Goal: Information Seeking & Learning: Understand process/instructions

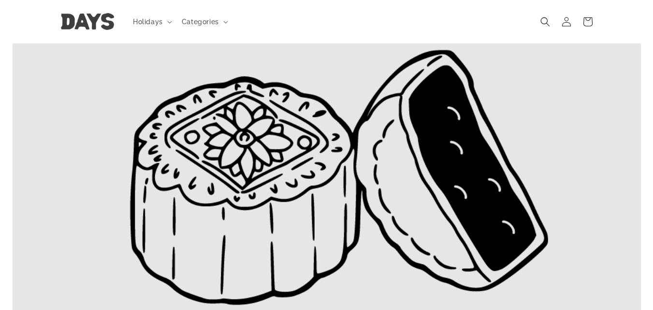
scroll to position [48, 0]
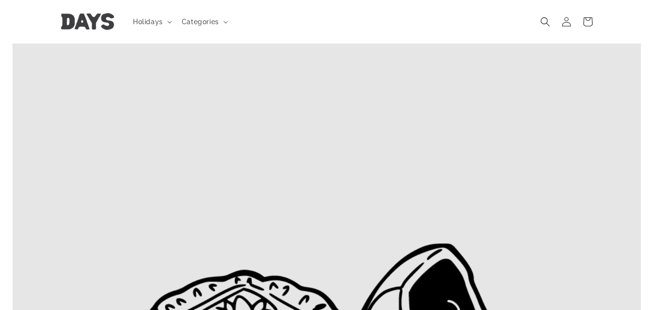
click at [304, 188] on img at bounding box center [327, 296] width 628 height 565
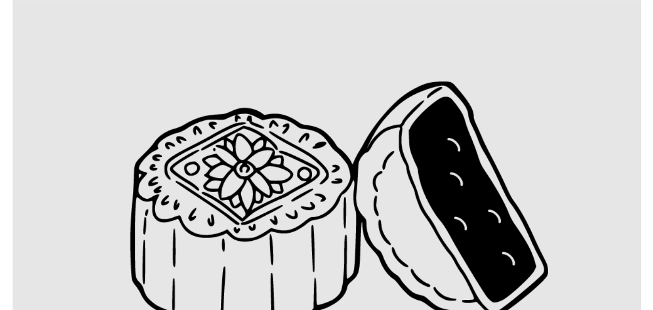
scroll to position [290, 0]
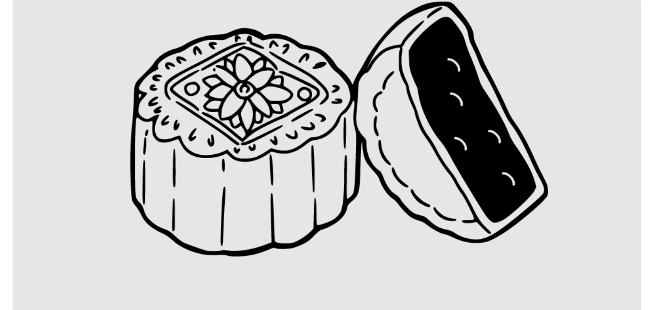
click at [63, 50] on img at bounding box center [327, 54] width 628 height 565
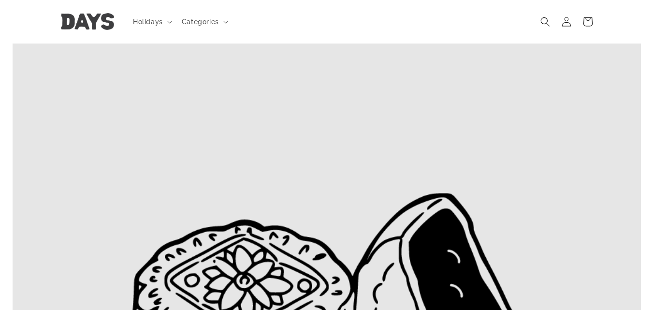
scroll to position [97, 0]
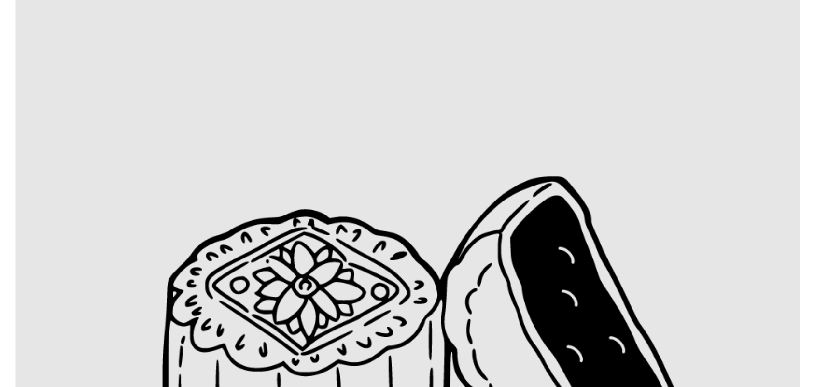
scroll to position [241, 0]
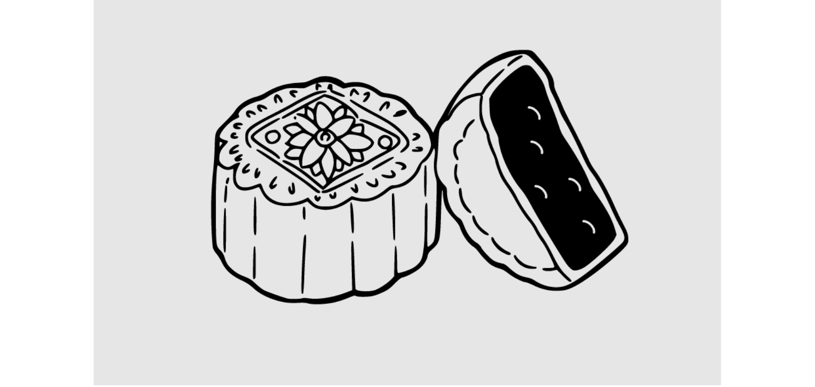
drag, startPoint x: 619, startPoint y: 1, endPoint x: 312, endPoint y: 308, distance: 434.4
click at [312, 308] on img at bounding box center [408, 102] width 628 height 565
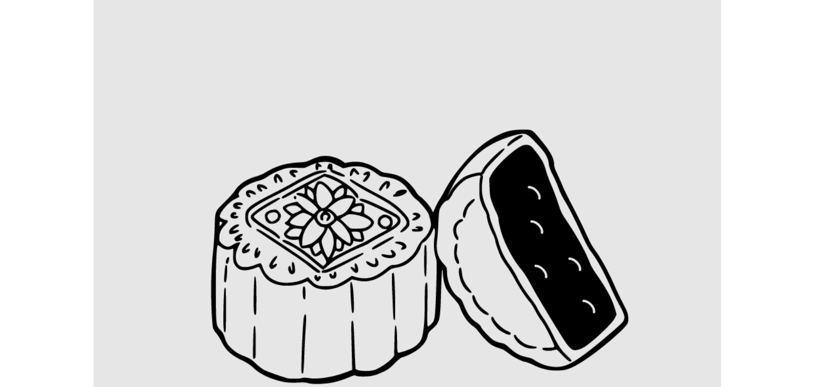
scroll to position [181, 0]
